Goal: Information Seeking & Learning: Check status

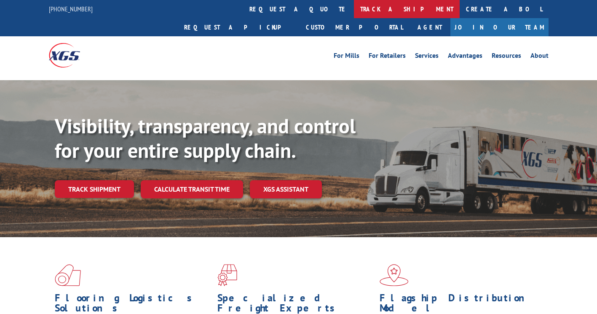
click at [354, 11] on link "track a shipment" at bounding box center [407, 9] width 106 height 18
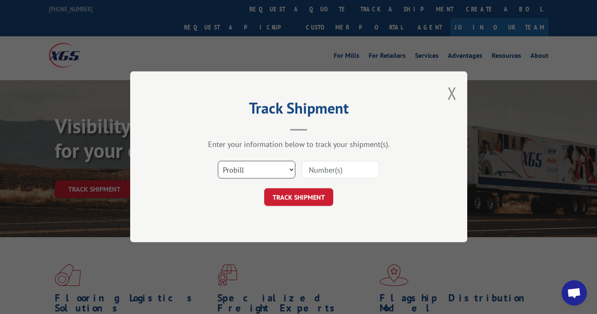
click at [267, 169] on select "Select category... Probill BOL PO" at bounding box center [257, 170] width 78 height 18
select select "po"
click at [218, 161] on select "Select category... Probill BOL PO" at bounding box center [257, 170] width 78 height 18
click at [335, 166] on input at bounding box center [341, 170] width 78 height 18
paste input "01526314"
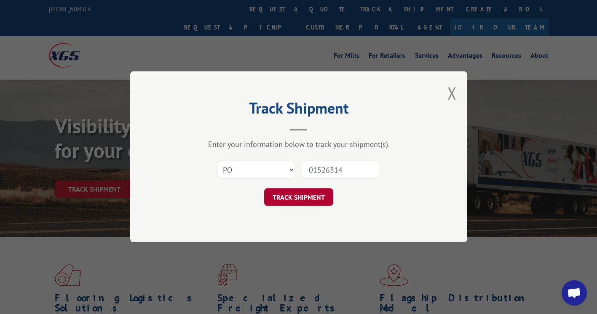
type input "01526314"
click at [325, 190] on button "TRACK SHIPMENT" at bounding box center [298, 197] width 69 height 18
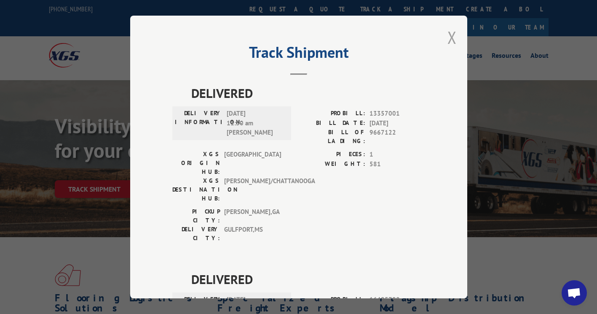
click at [448, 39] on button "Close modal" at bounding box center [452, 37] width 9 height 22
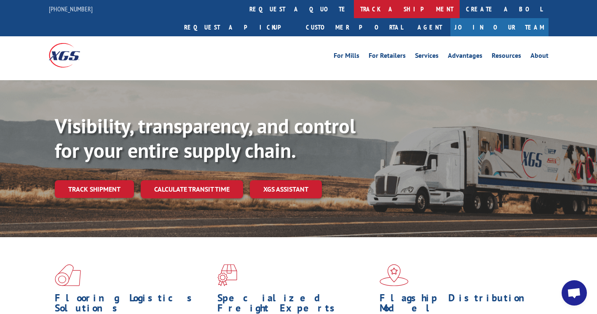
click at [354, 7] on link "track a shipment" at bounding box center [407, 9] width 106 height 18
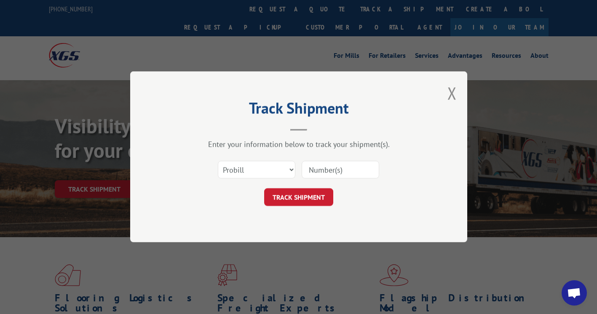
click at [338, 165] on input at bounding box center [341, 170] width 78 height 18
paste input "16999113"
type input "16999113"
click at [300, 197] on button "TRACK SHIPMENT" at bounding box center [298, 197] width 69 height 18
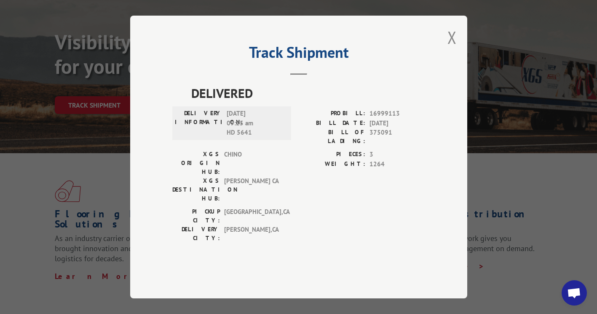
scroll to position [84, 0]
click at [451, 48] on button "Close modal" at bounding box center [452, 37] width 9 height 22
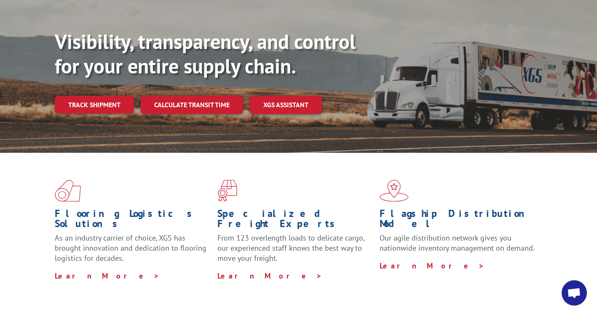
scroll to position [0, 0]
